Goal: Task Accomplishment & Management: Manage account settings

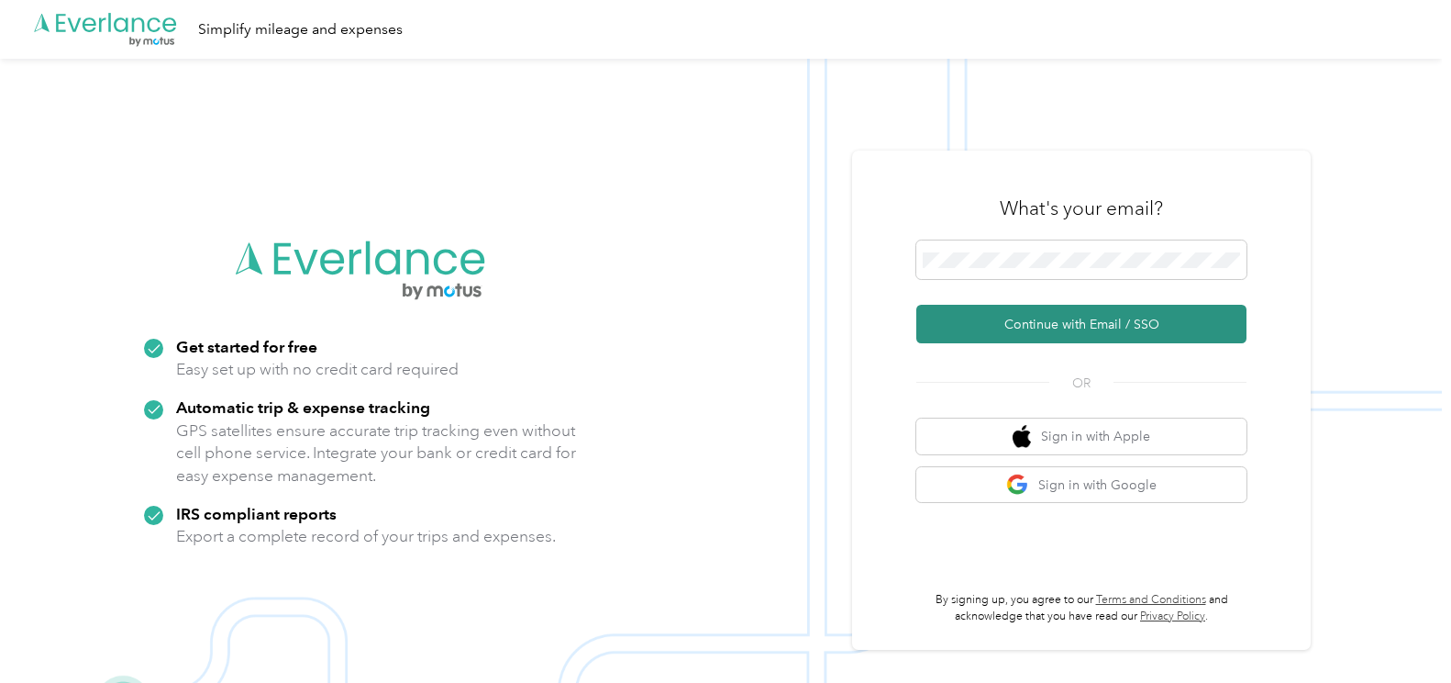
click at [1049, 332] on button "Continue with Email / SSO" at bounding box center [1082, 324] width 330 height 39
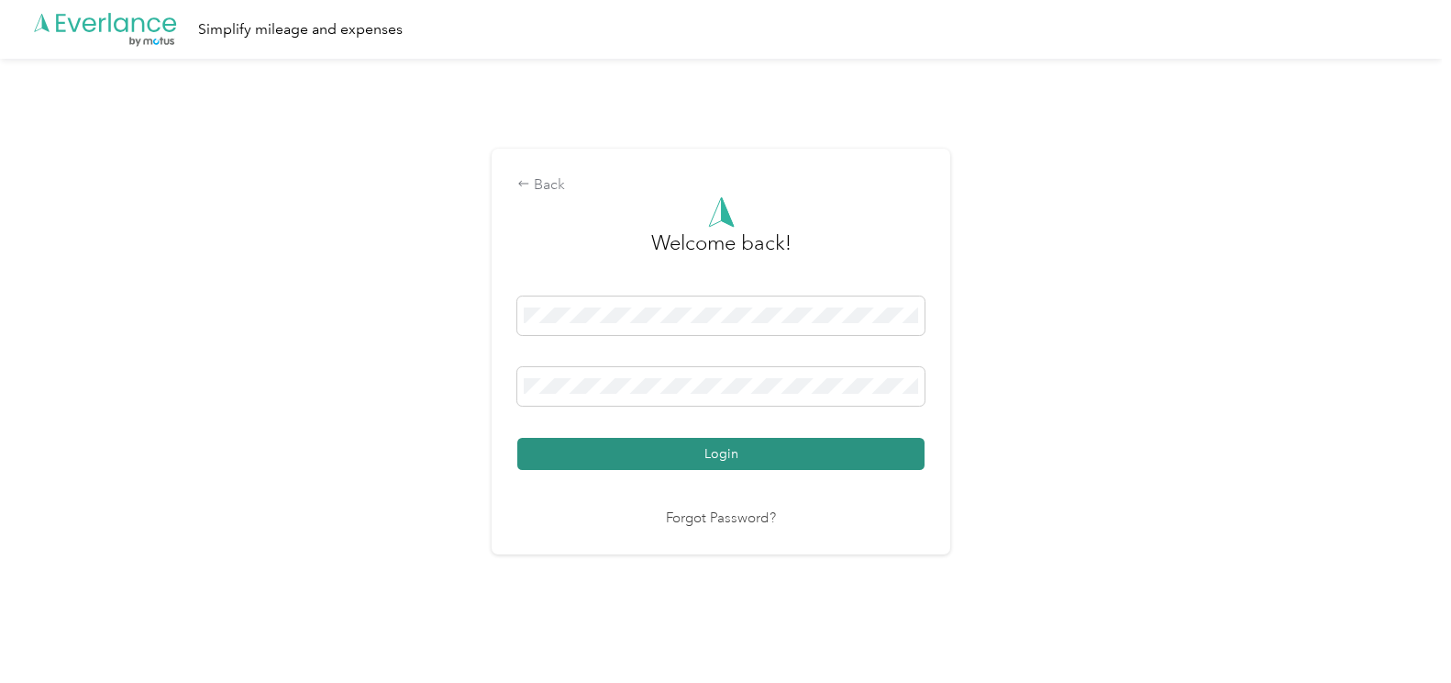
click at [839, 451] on button "Login" at bounding box center [720, 454] width 407 height 32
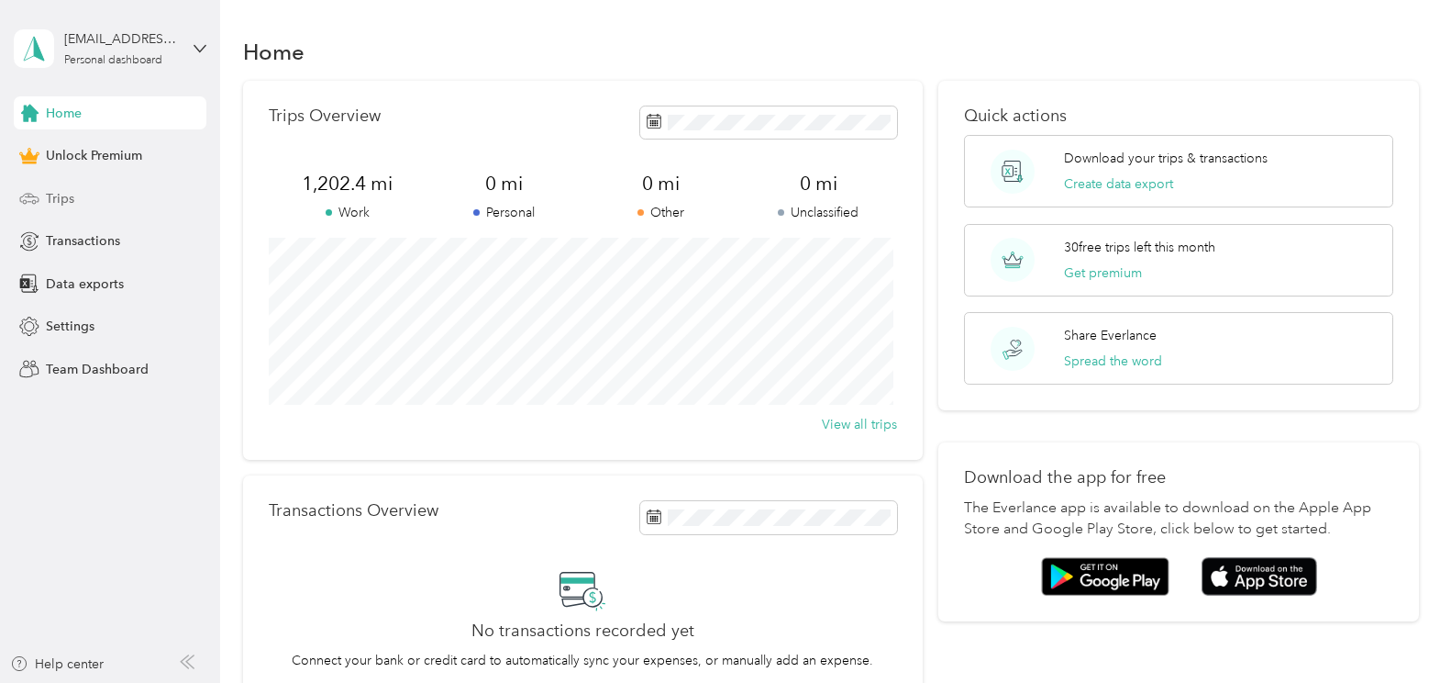
click at [117, 195] on div "Trips" at bounding box center [110, 198] width 193 height 33
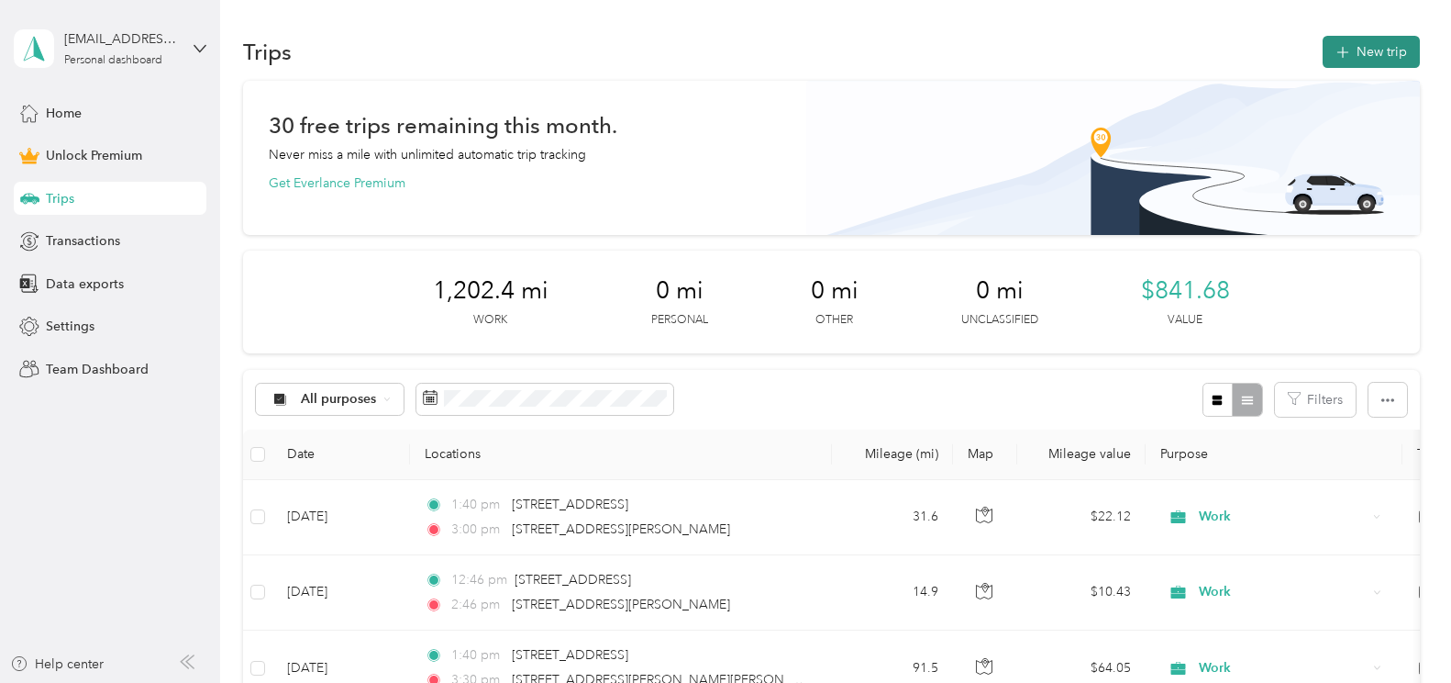
click at [1366, 51] on button "New trip" at bounding box center [1371, 52] width 97 height 32
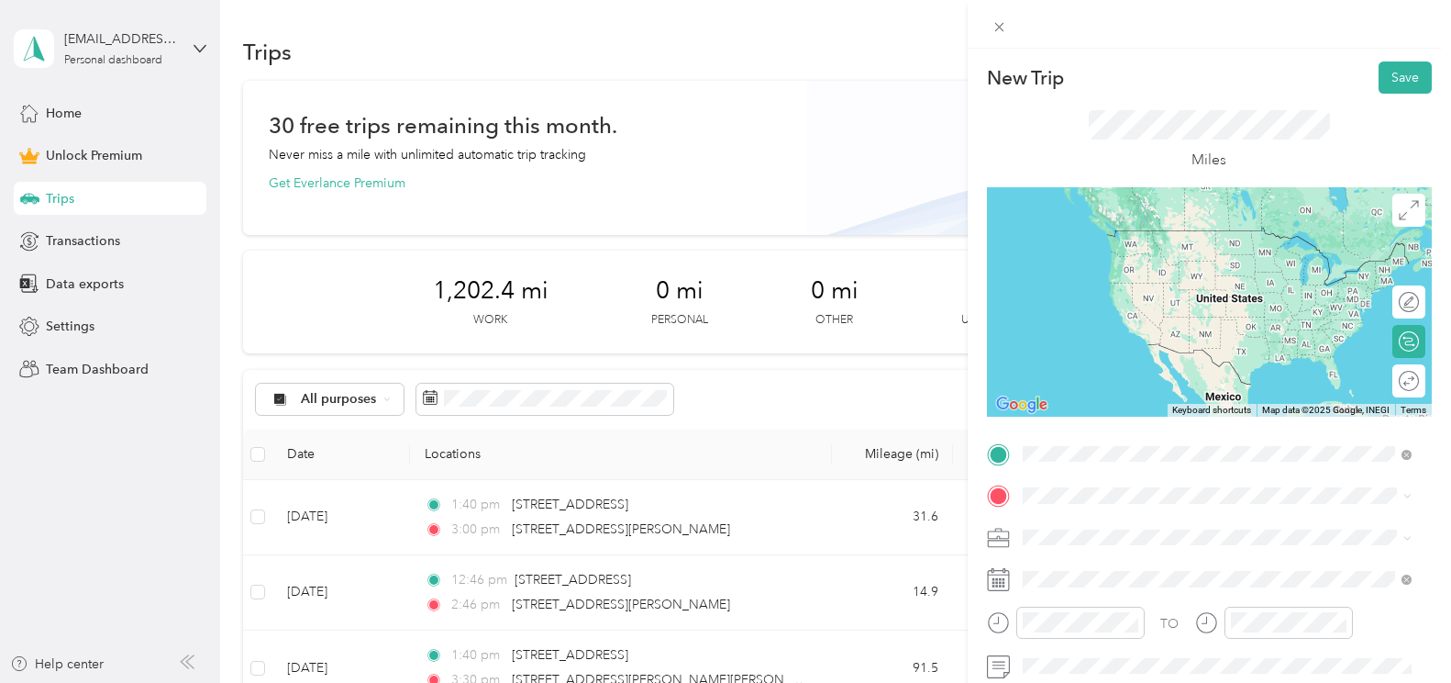
click at [1218, 235] on span "[STREET_ADDRESS][US_STATE]" at bounding box center [1148, 230] width 183 height 17
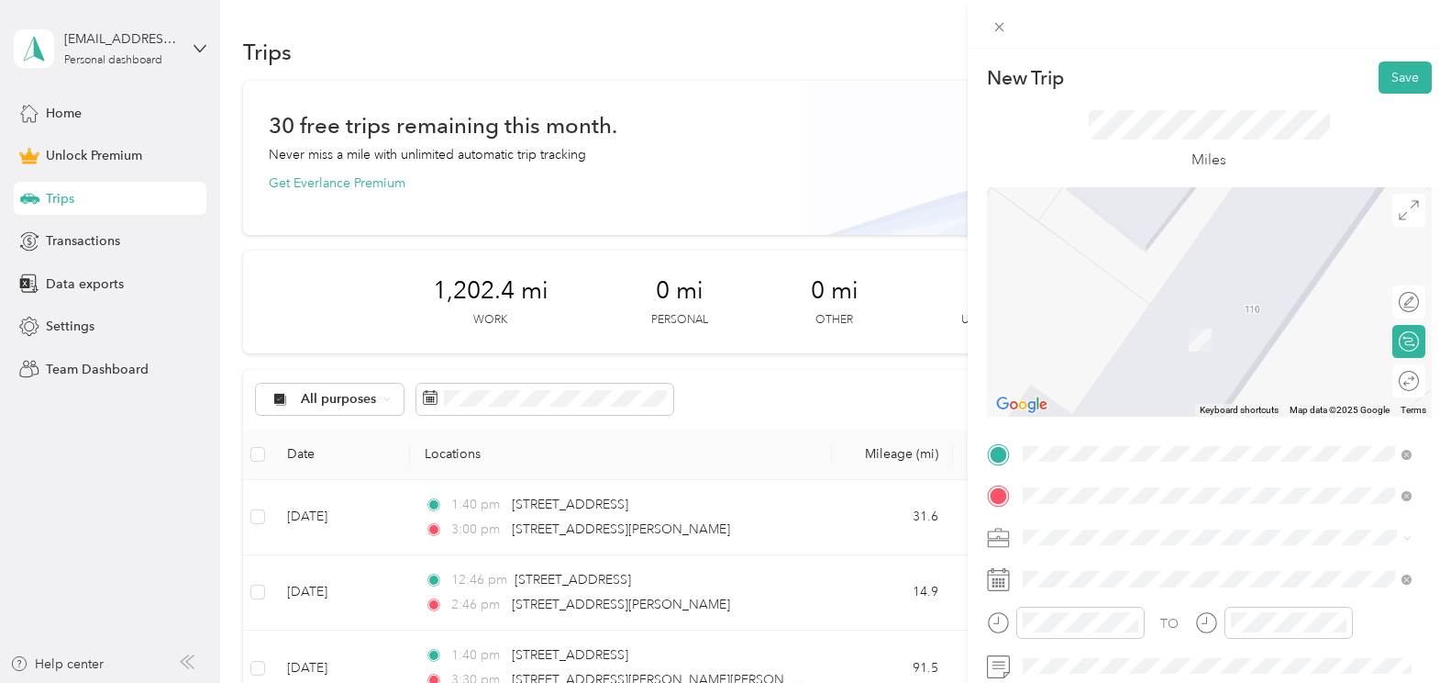
click at [1128, 280] on span "[STREET_ADDRESS][PERSON_NAME][US_STATE]" at bounding box center [1199, 272] width 285 height 17
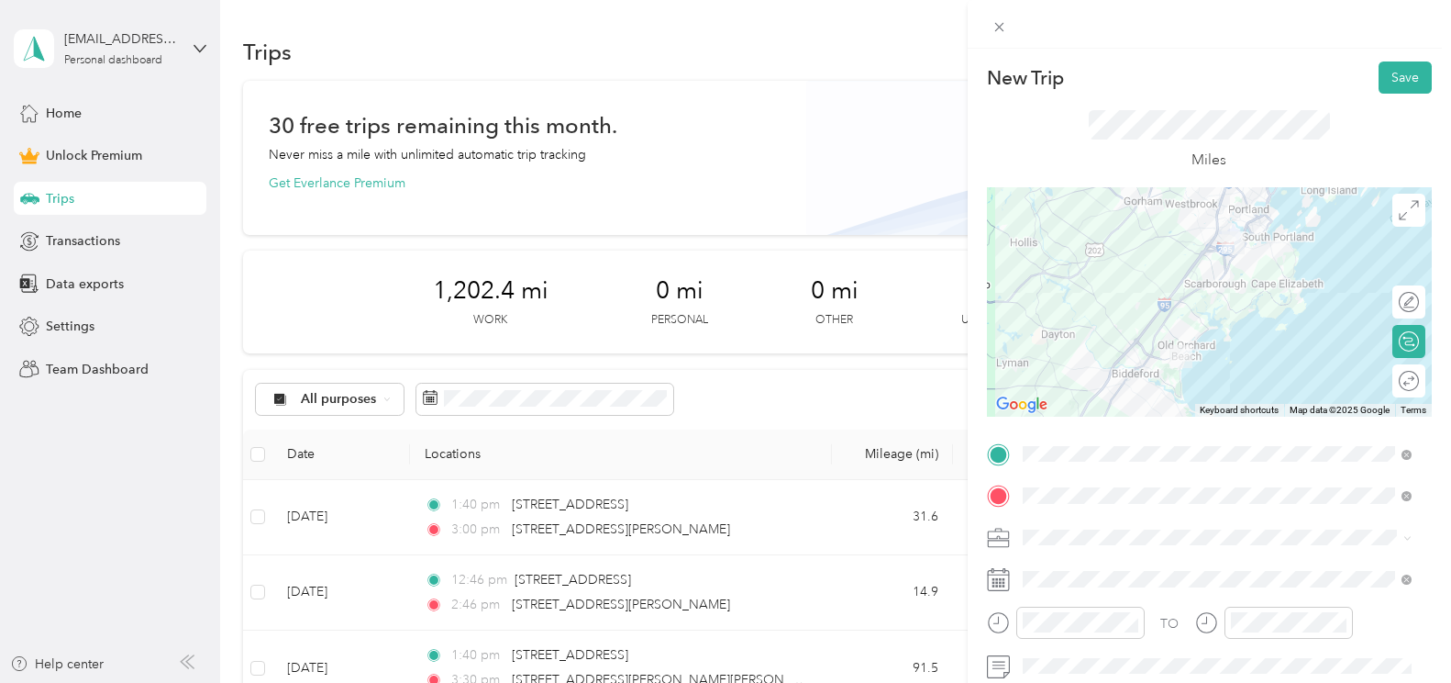
scroll to position [183, 0]
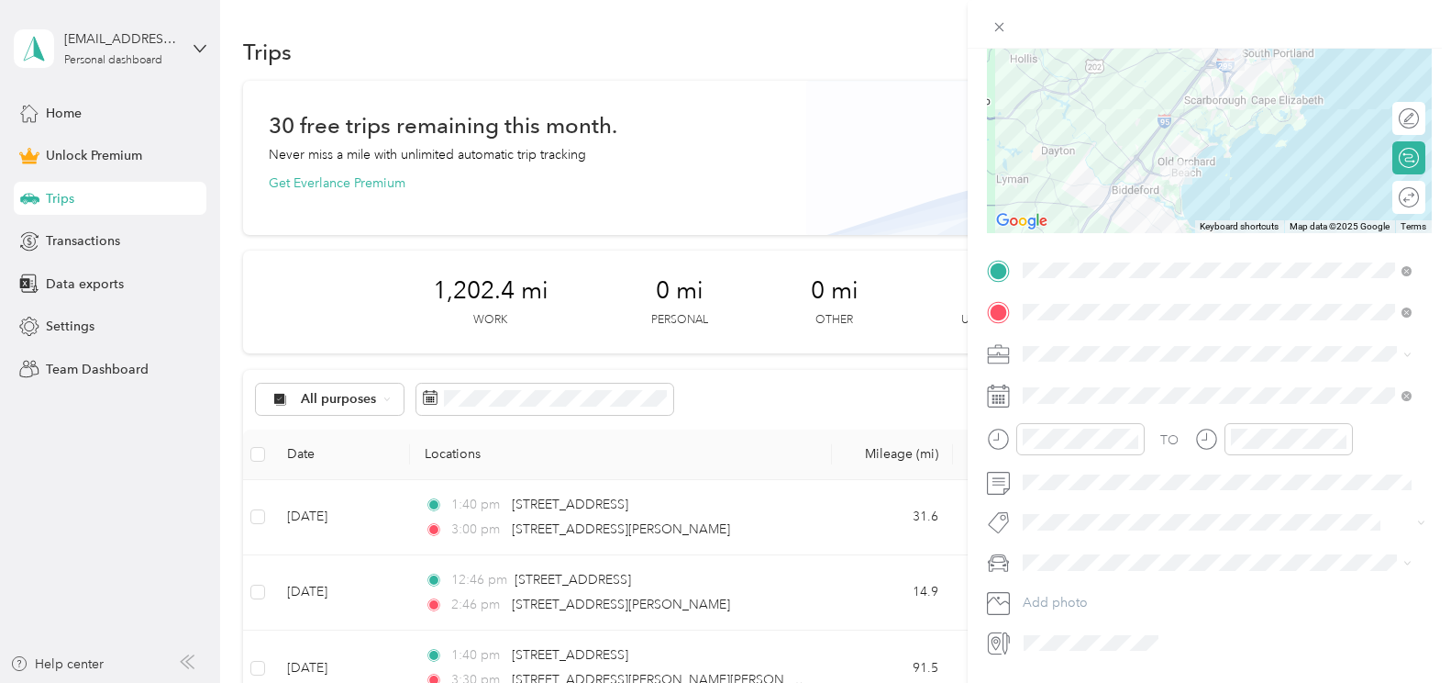
click at [1105, 362] on span at bounding box center [1225, 353] width 416 height 29
click at [1099, 384] on div "Work" at bounding box center [1217, 385] width 376 height 19
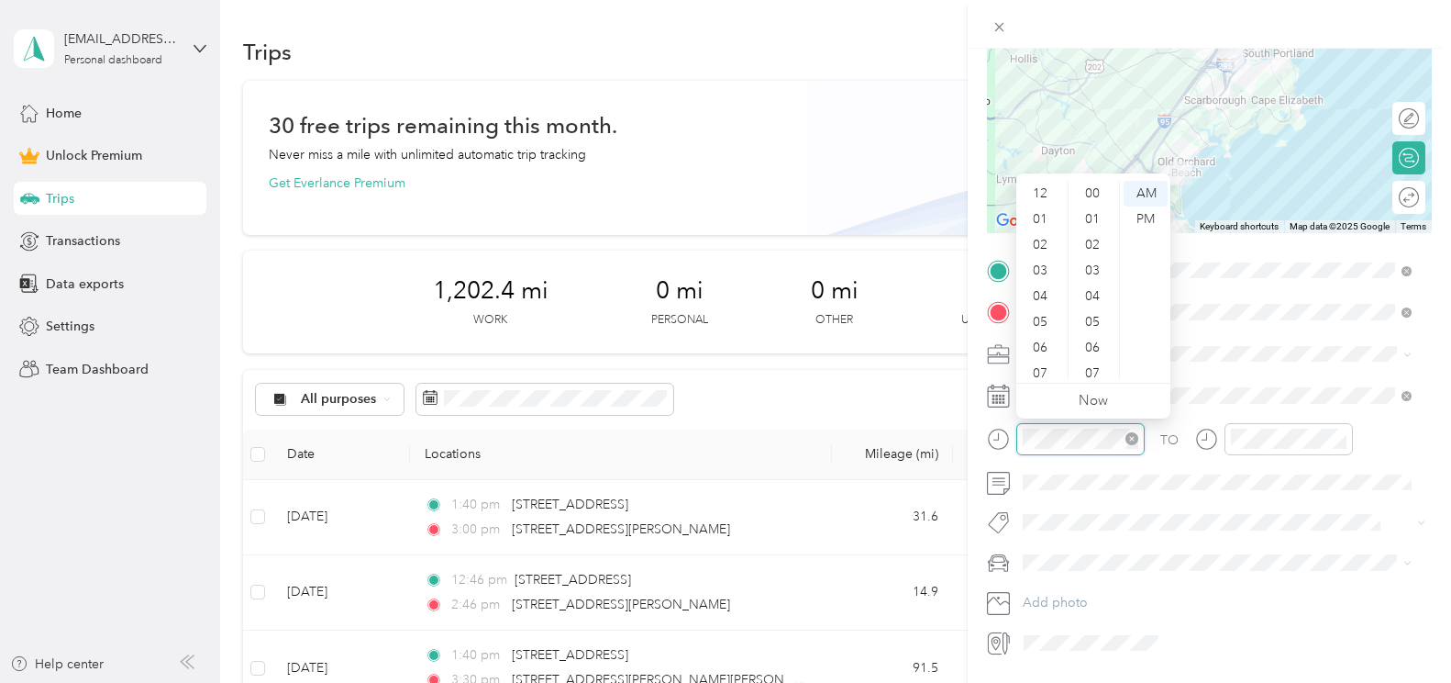
scroll to position [110, 0]
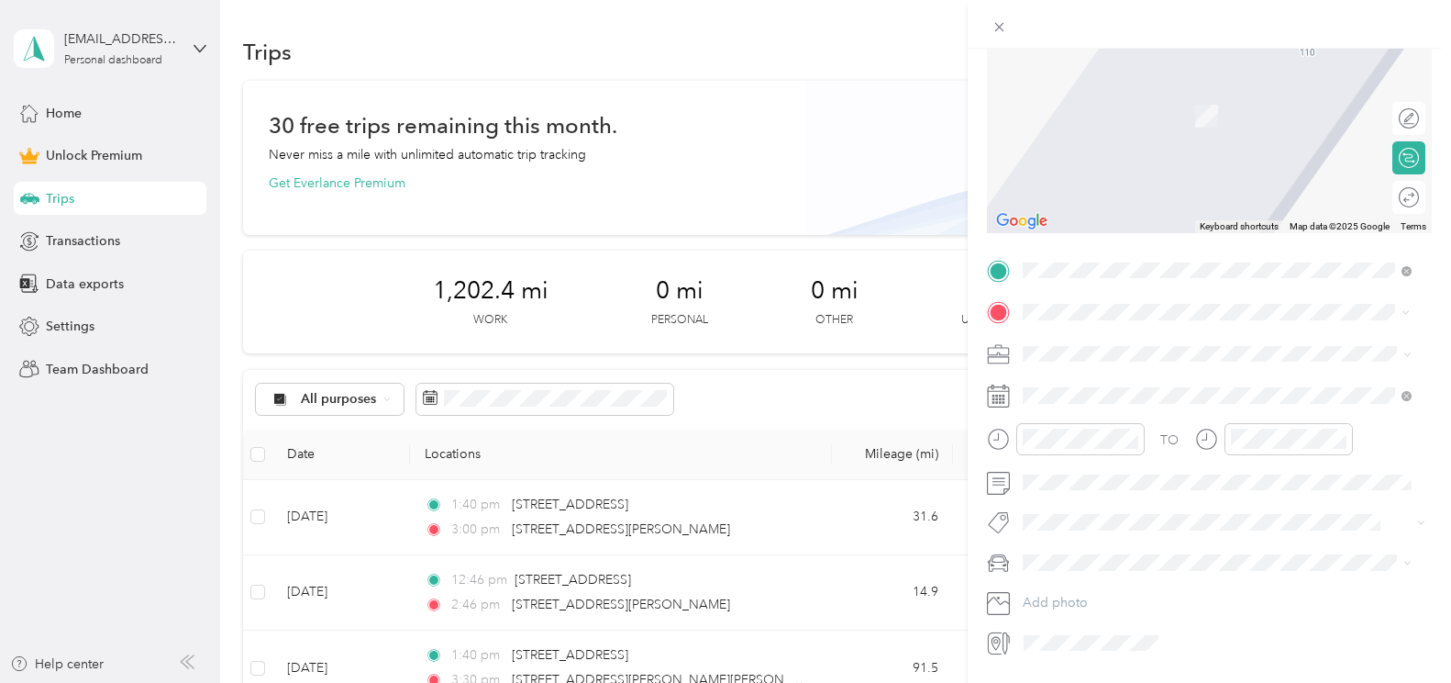
click at [1108, 378] on span "[STREET_ADDRESS][PERSON_NAME][US_STATE]" at bounding box center [1199, 378] width 285 height 17
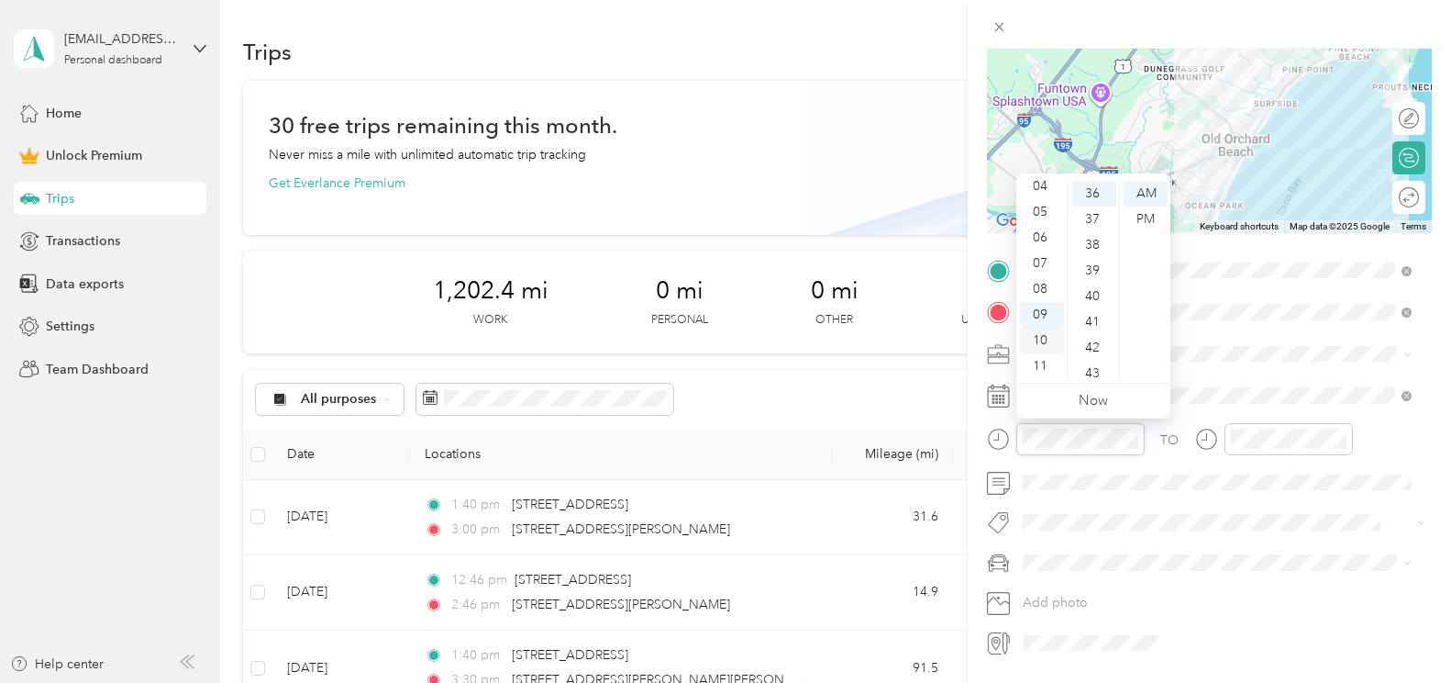
scroll to position [0, 0]
click at [1042, 189] on div "12" at bounding box center [1042, 194] width 44 height 26
click at [1098, 253] on div "10" at bounding box center [1095, 260] width 44 height 26
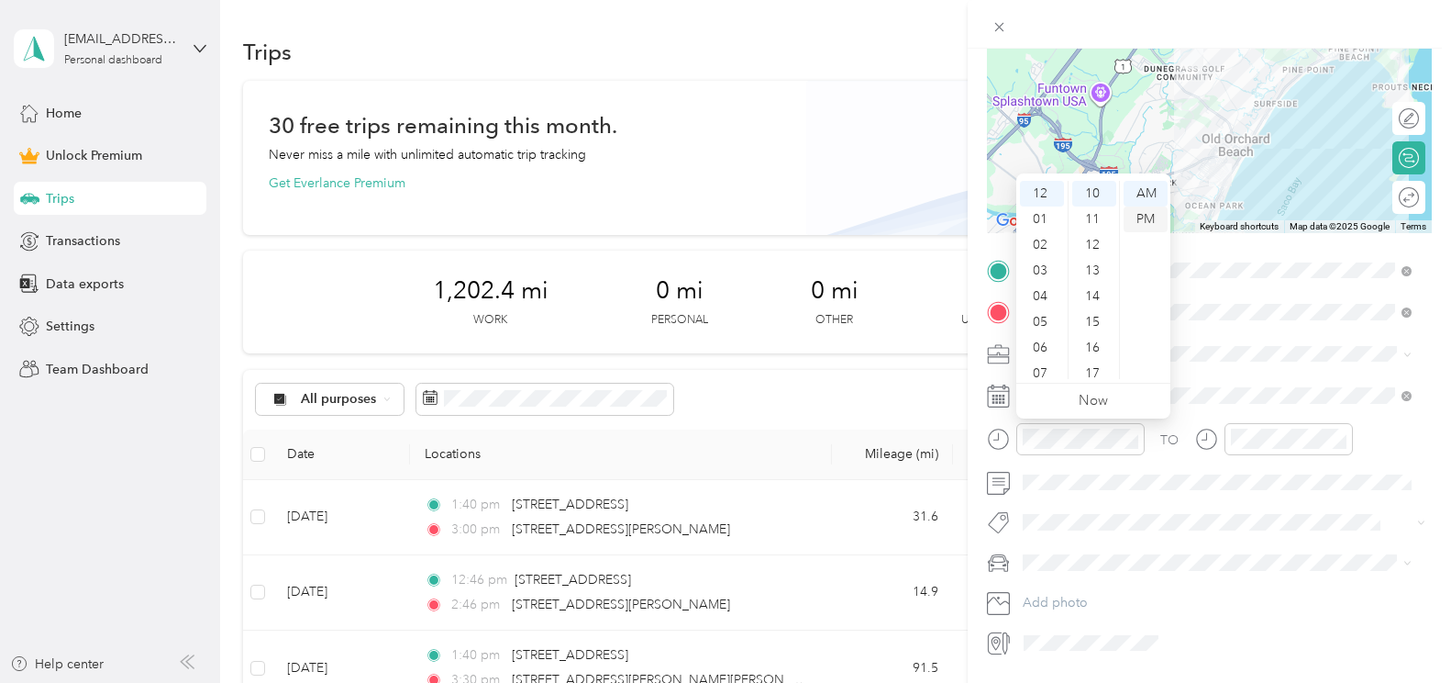
click at [1151, 222] on div "PM" at bounding box center [1146, 219] width 44 height 26
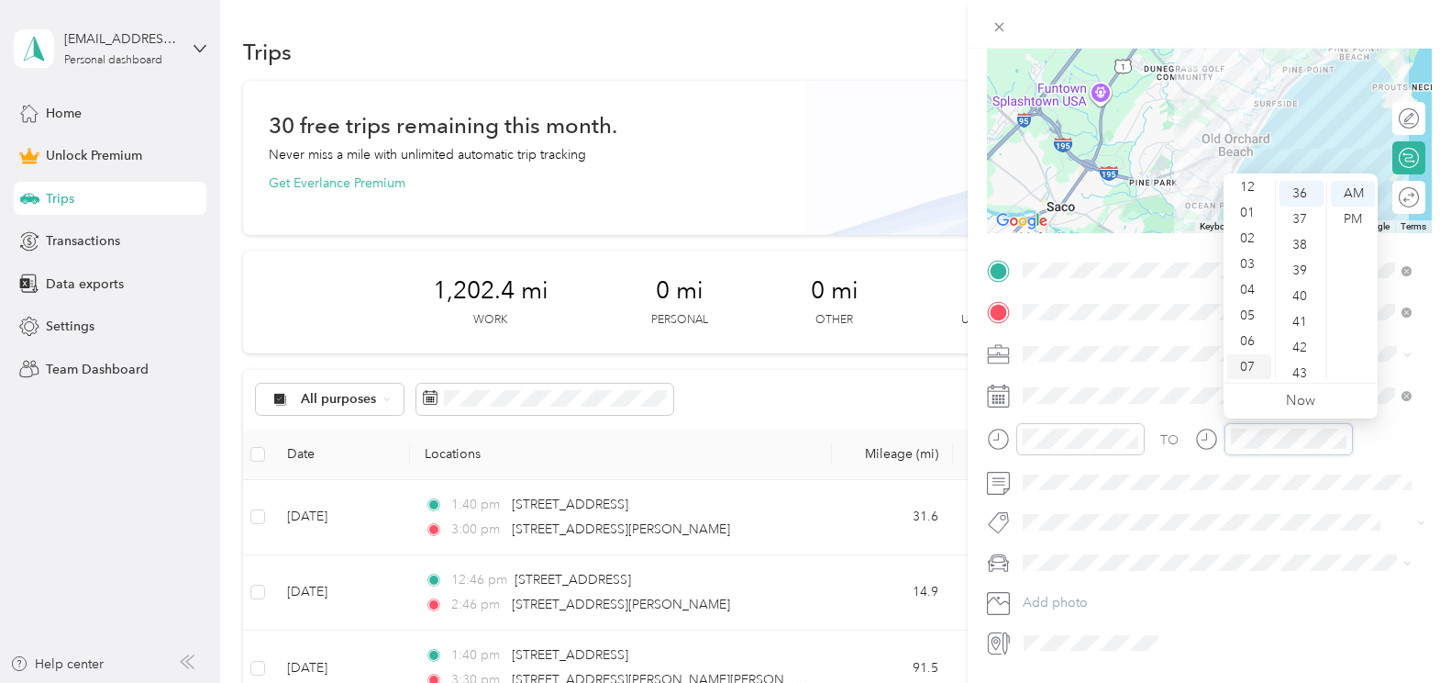
scroll to position [0, 0]
click at [1246, 238] on div "02" at bounding box center [1250, 245] width 44 height 26
click at [1295, 372] on div "07" at bounding box center [1302, 374] width 44 height 26
click at [1349, 218] on div "PM" at bounding box center [1353, 219] width 44 height 26
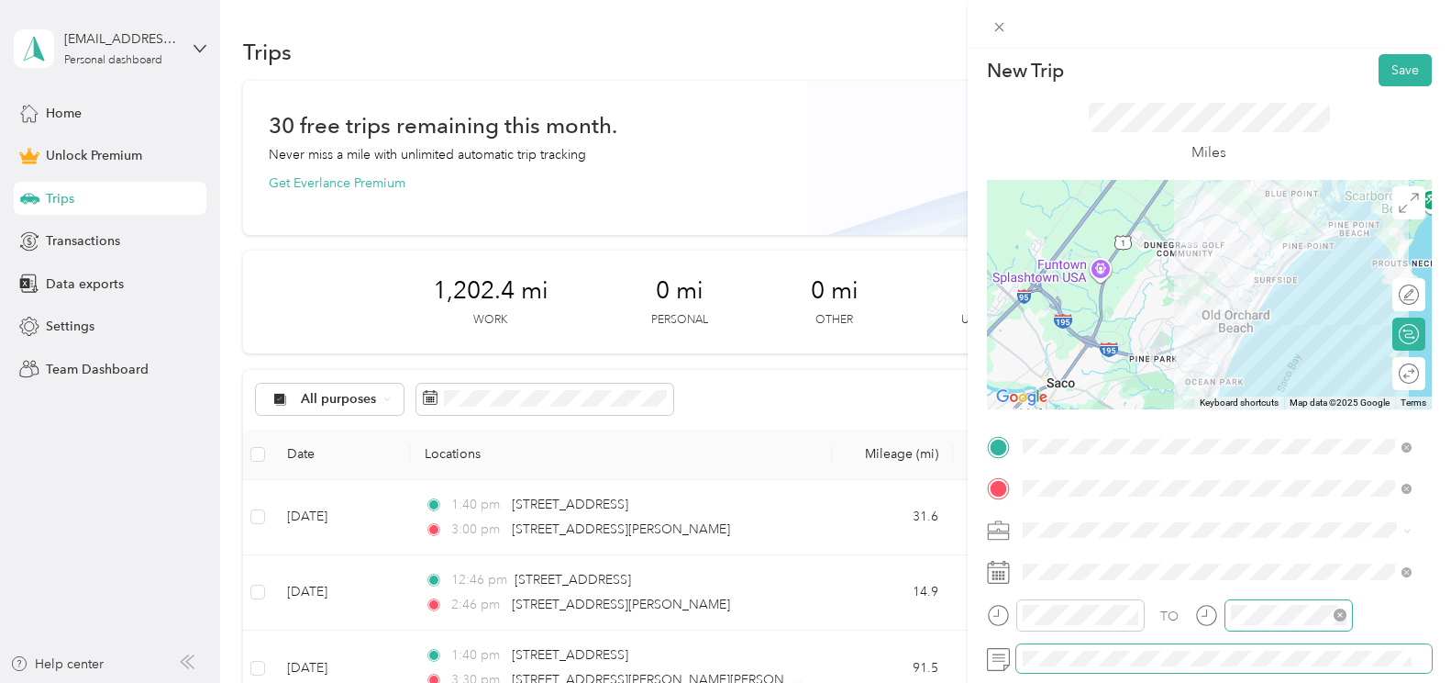
scroll to position [0, 0]
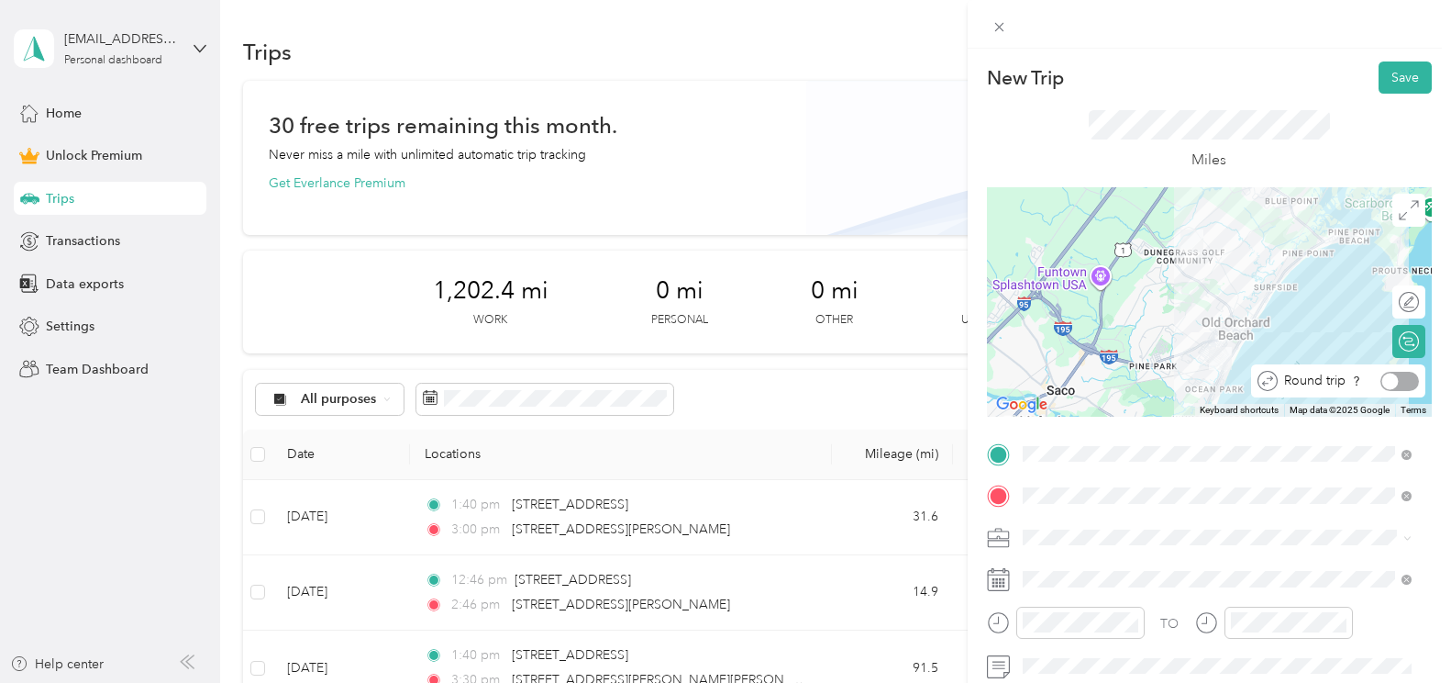
click at [1388, 378] on div at bounding box center [1400, 381] width 39 height 19
click at [1391, 83] on button "Save" at bounding box center [1405, 77] width 53 height 32
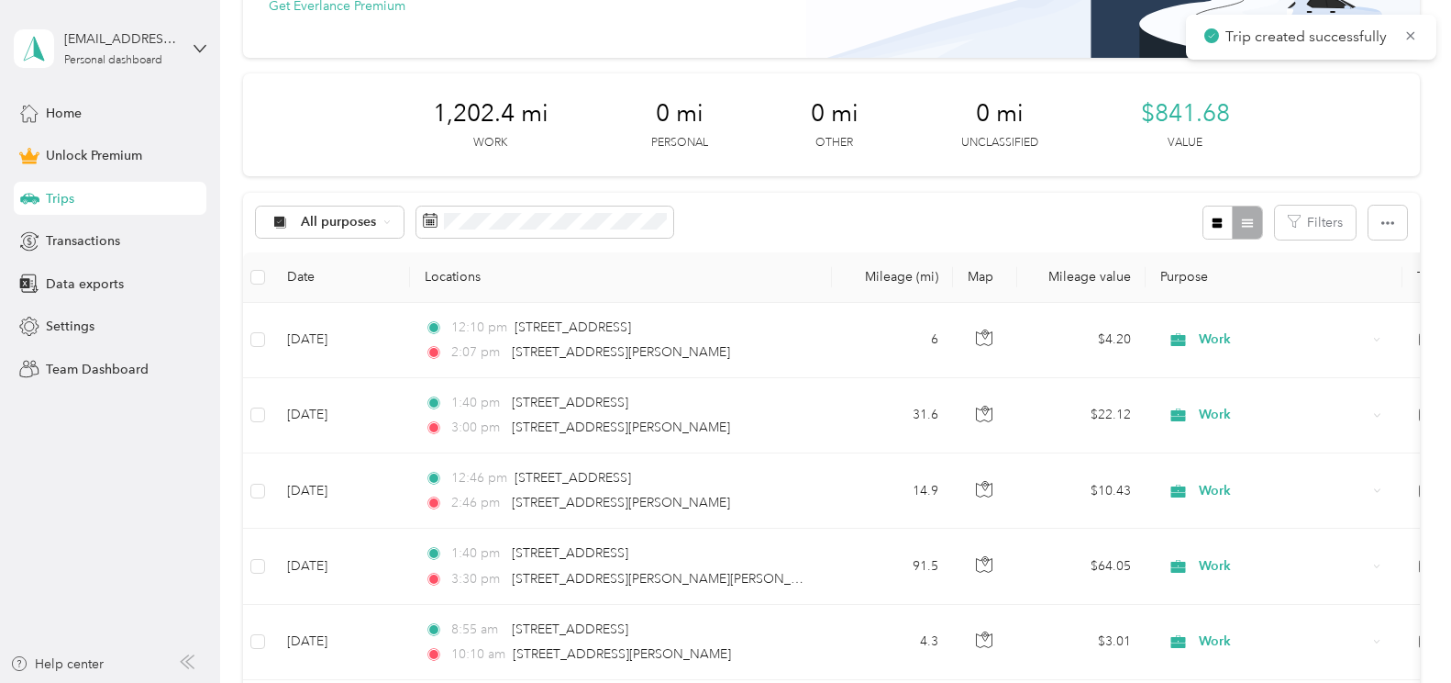
scroll to position [183, 0]
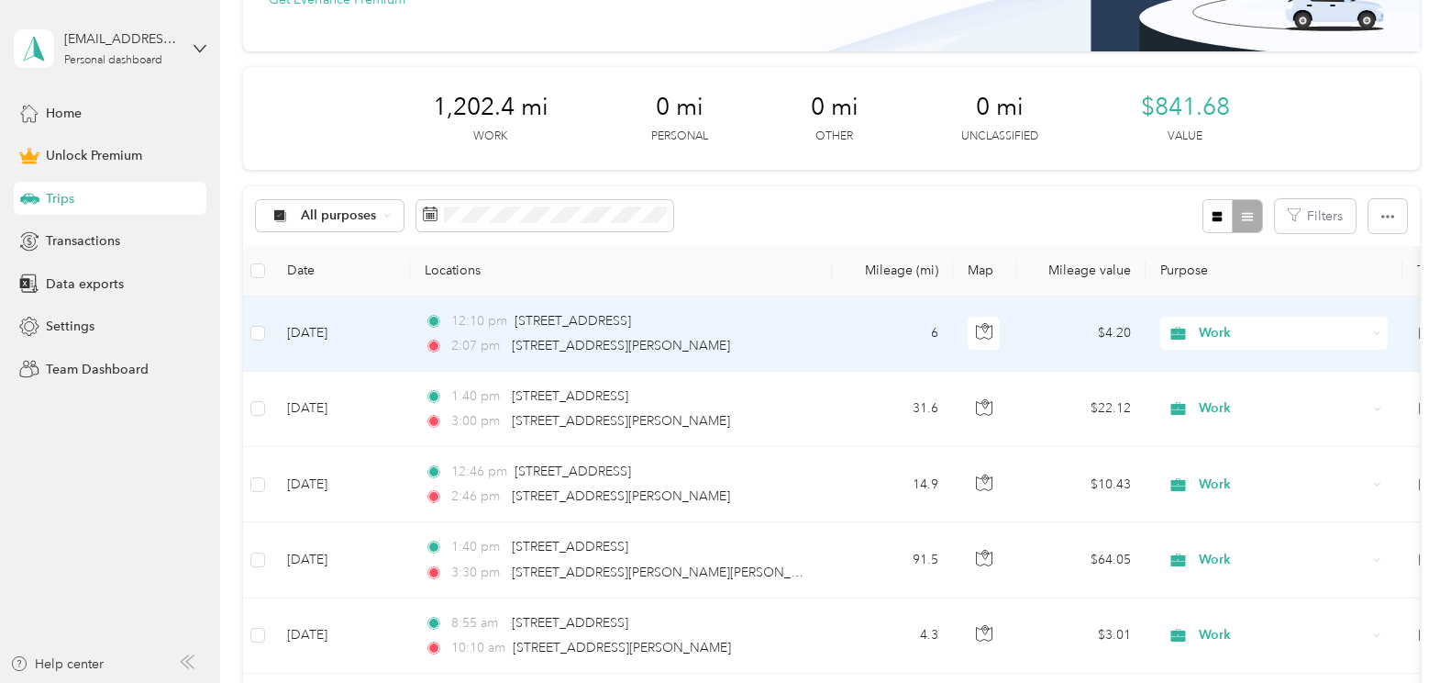
click at [766, 320] on div "12:10 pm [STREET_ADDRESS]" at bounding box center [617, 321] width 385 height 20
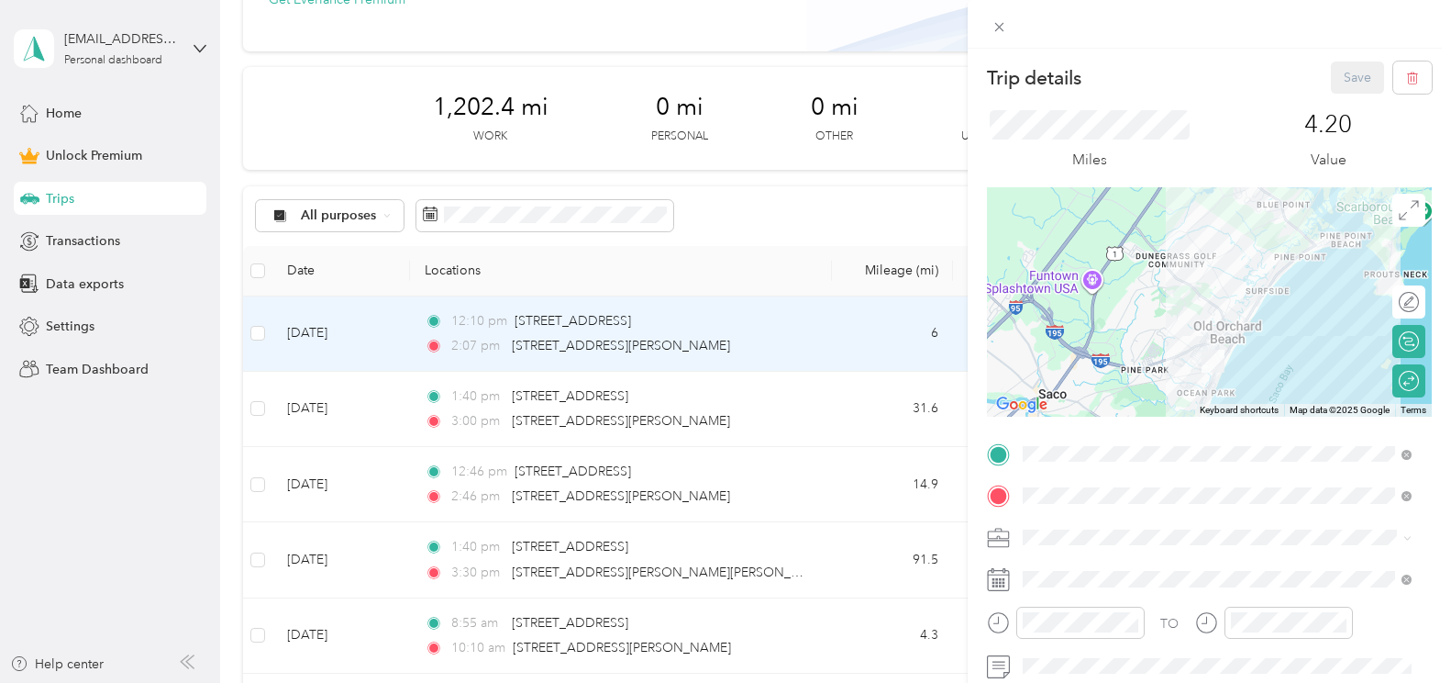
click at [782, 218] on div "Trip details Save This trip cannot be edited because it is either under review,…" at bounding box center [725, 341] width 1451 height 683
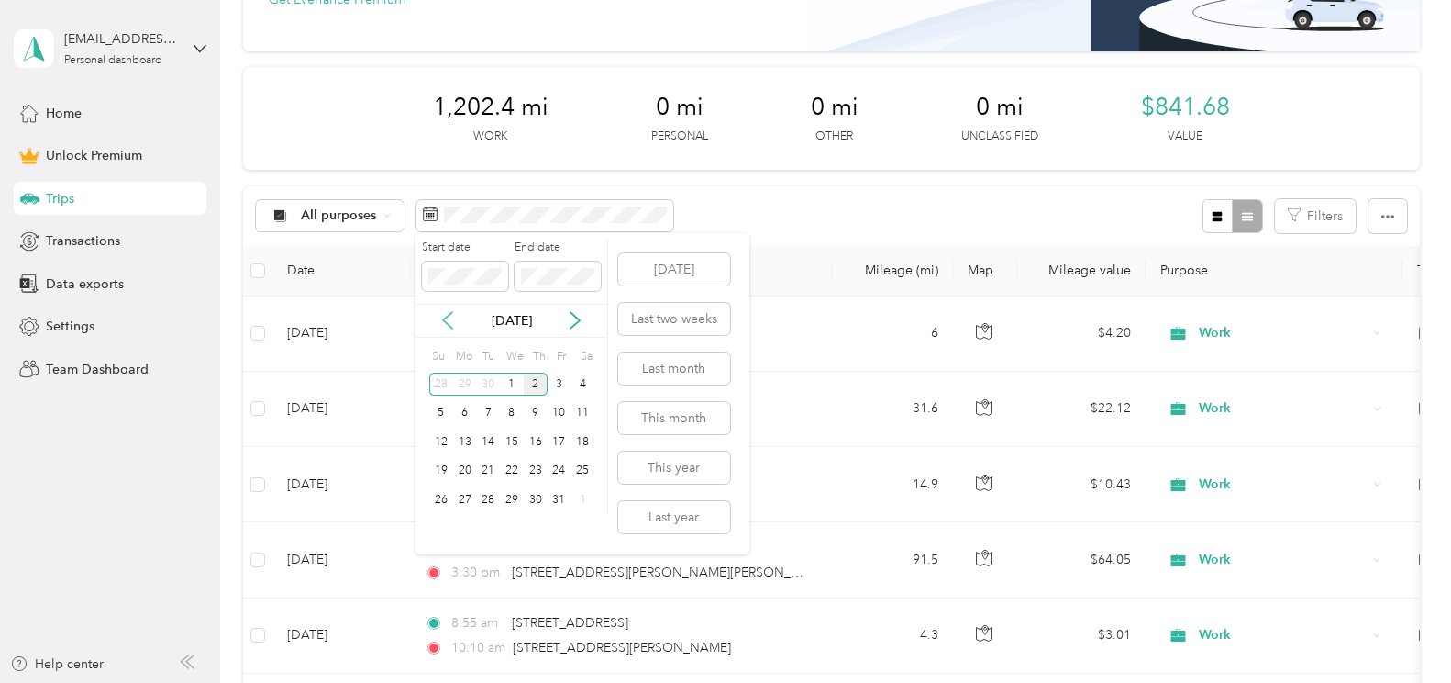
click at [453, 320] on icon at bounding box center [448, 320] width 18 height 18
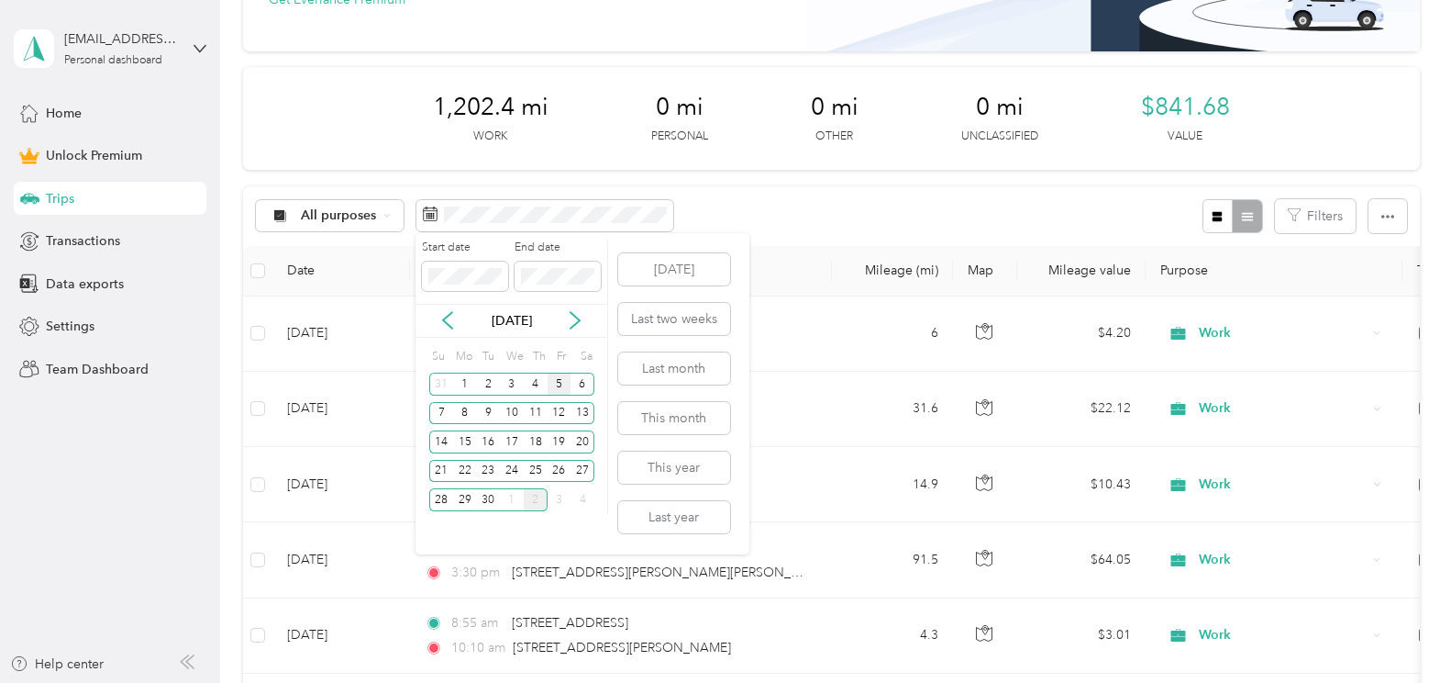
click at [552, 380] on div "5" at bounding box center [560, 383] width 24 height 23
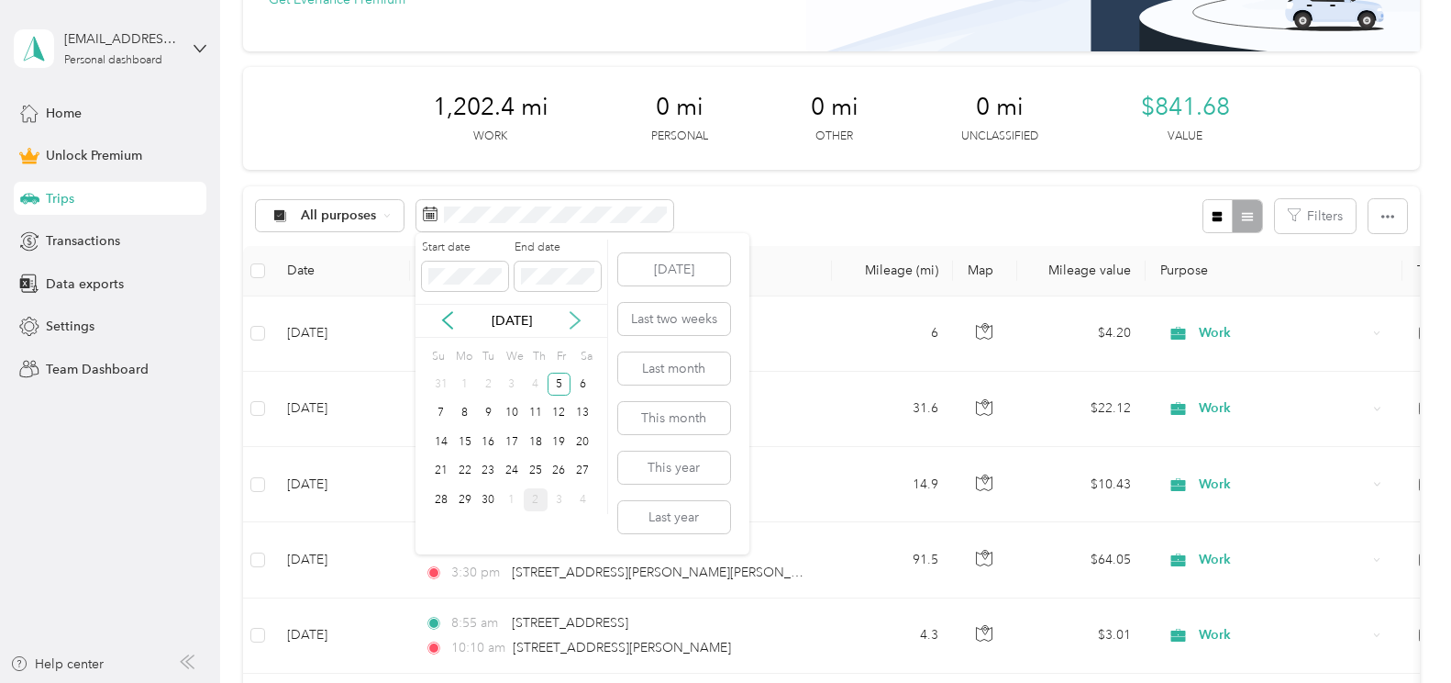
click at [575, 314] on icon at bounding box center [575, 320] width 18 height 18
click at [535, 383] on div "2" at bounding box center [536, 383] width 24 height 23
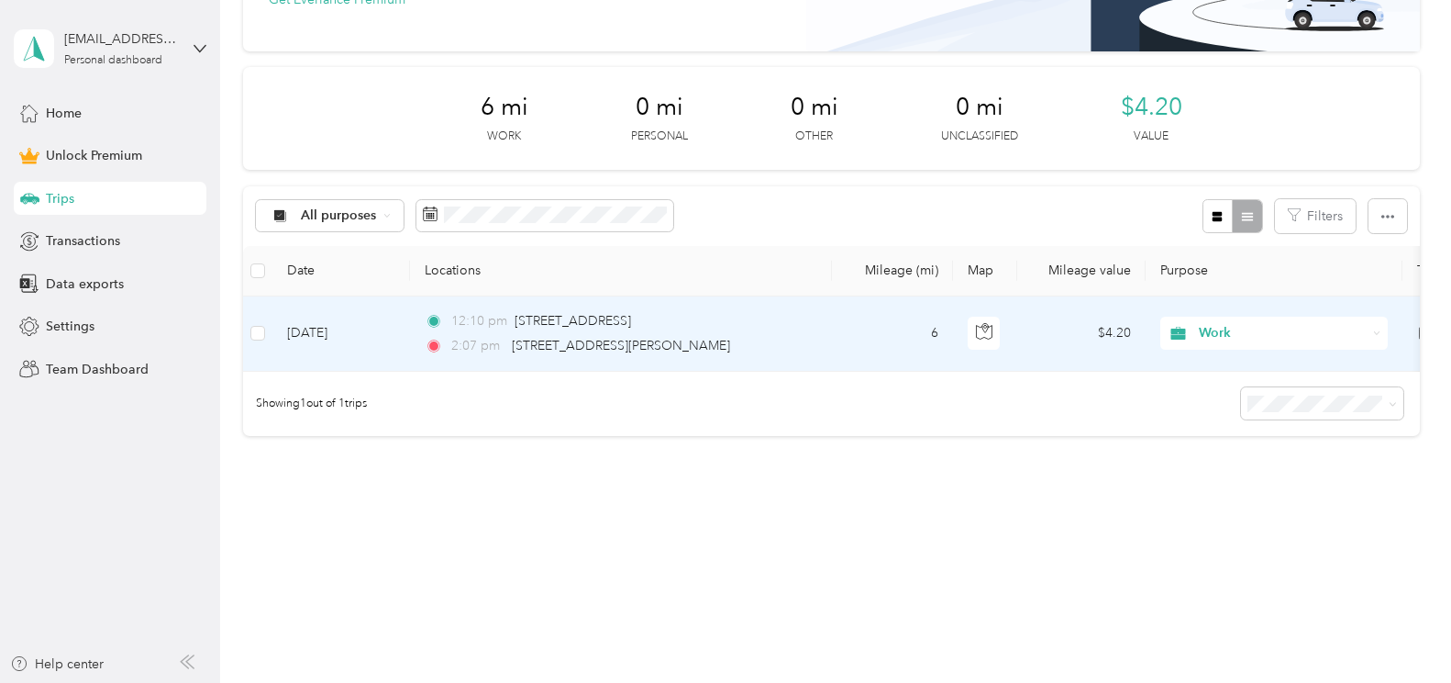
click at [305, 328] on td "[DATE]" at bounding box center [341, 333] width 138 height 75
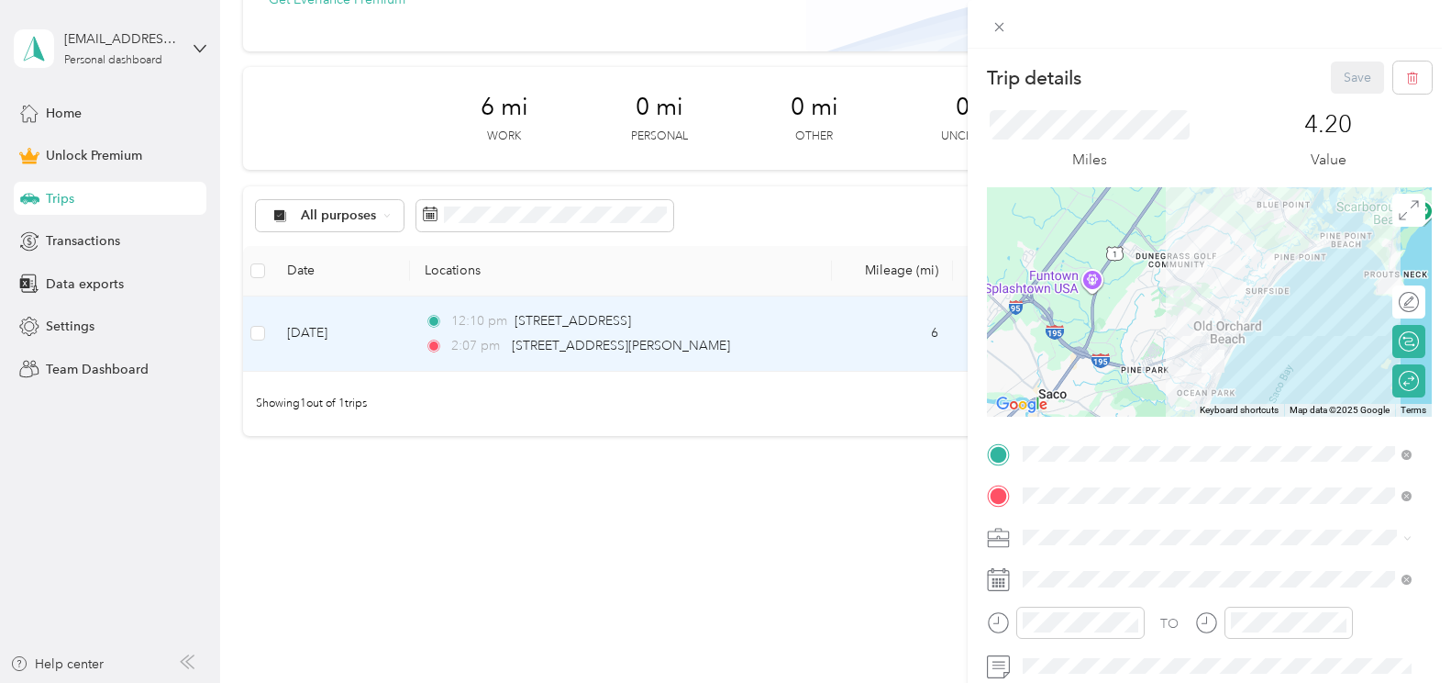
click at [808, 471] on div "Trip details Save This trip cannot be edited because it is either under review,…" at bounding box center [725, 341] width 1451 height 683
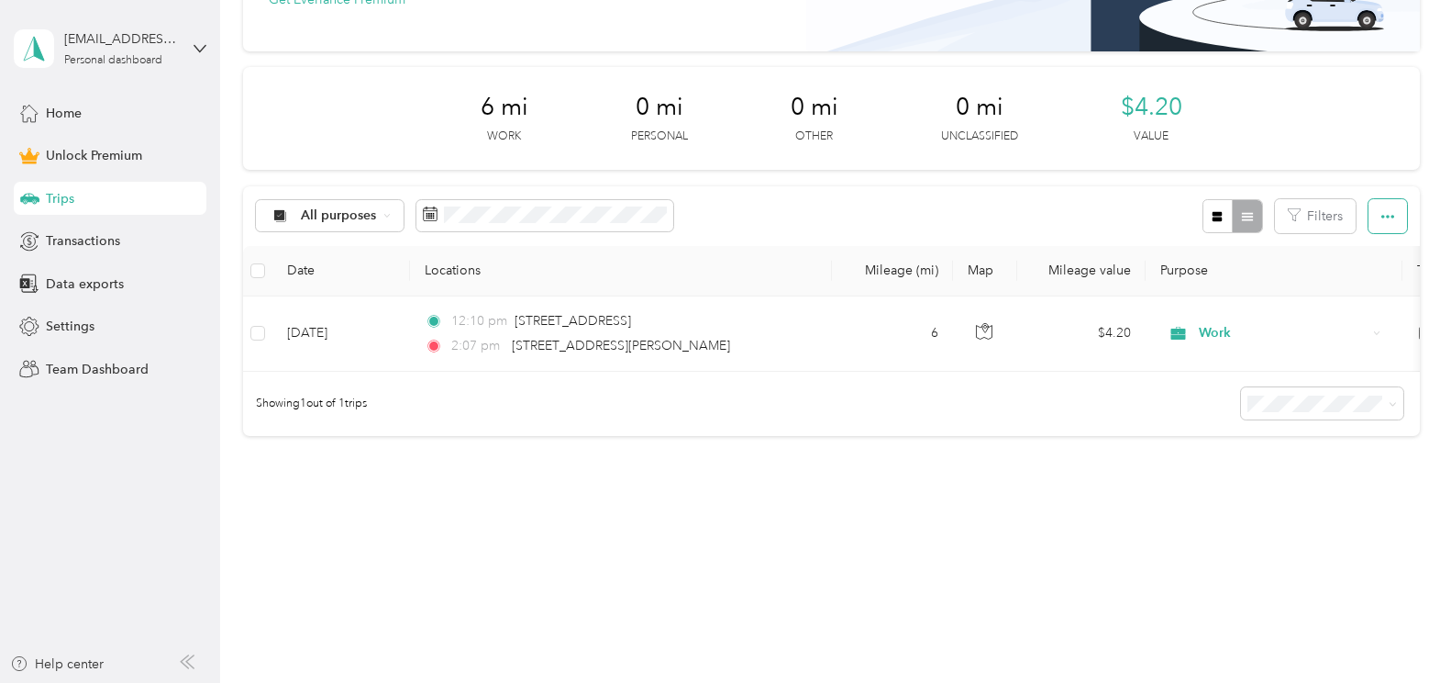
click at [1374, 215] on button "button" at bounding box center [1388, 216] width 39 height 34
click at [1366, 275] on span "Export" at bounding box center [1357, 283] width 39 height 16
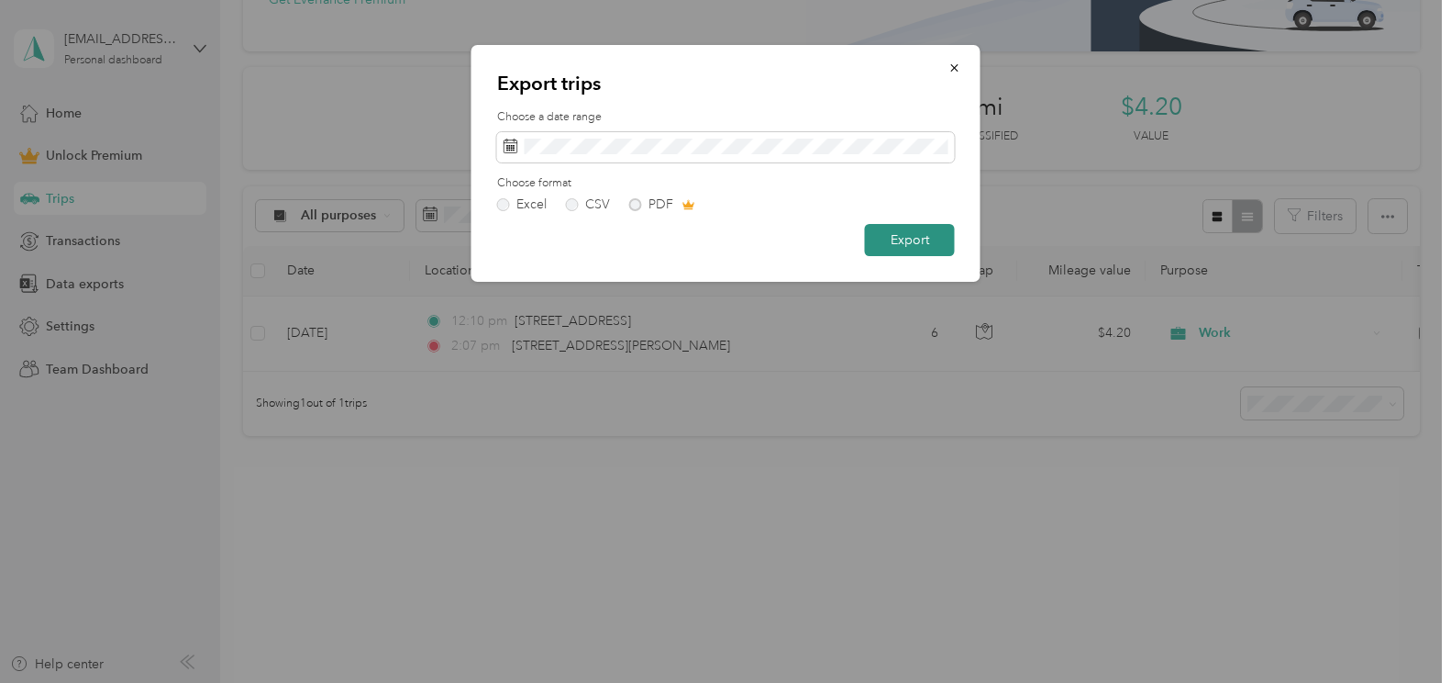
click at [920, 239] on button "Export" at bounding box center [910, 240] width 90 height 32
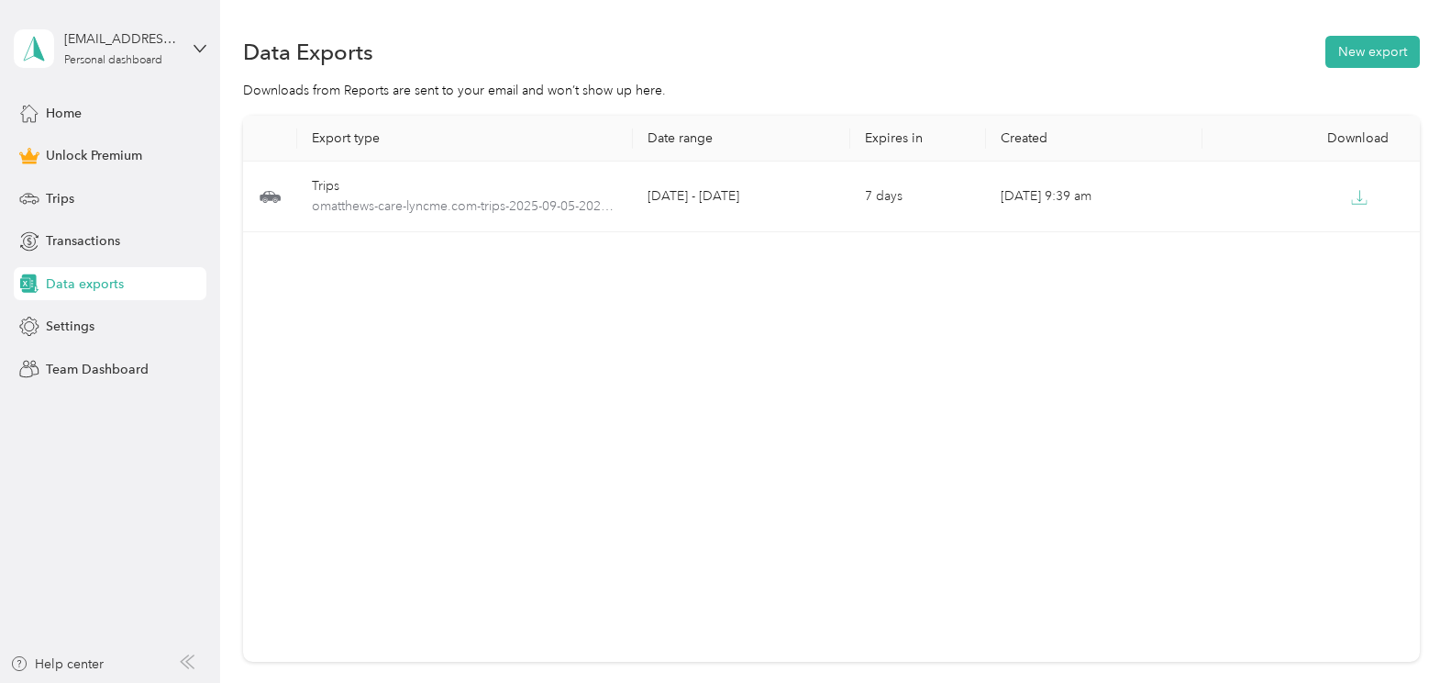
click at [917, 243] on div "Export type Date range Expires in Created Download Trips omatthews-care-lyncme.…" at bounding box center [831, 389] width 1177 height 546
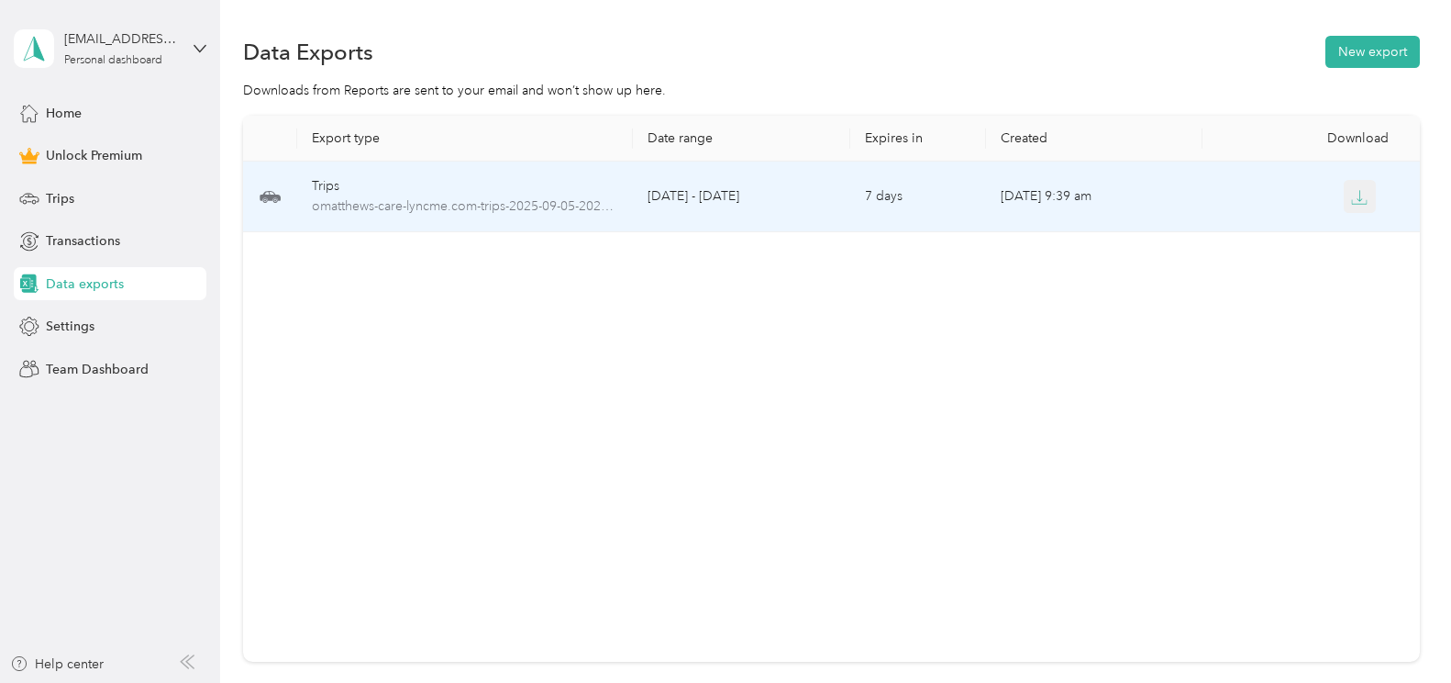
click at [1355, 207] on button "button" at bounding box center [1360, 196] width 33 height 33
